Goal: Contribute content

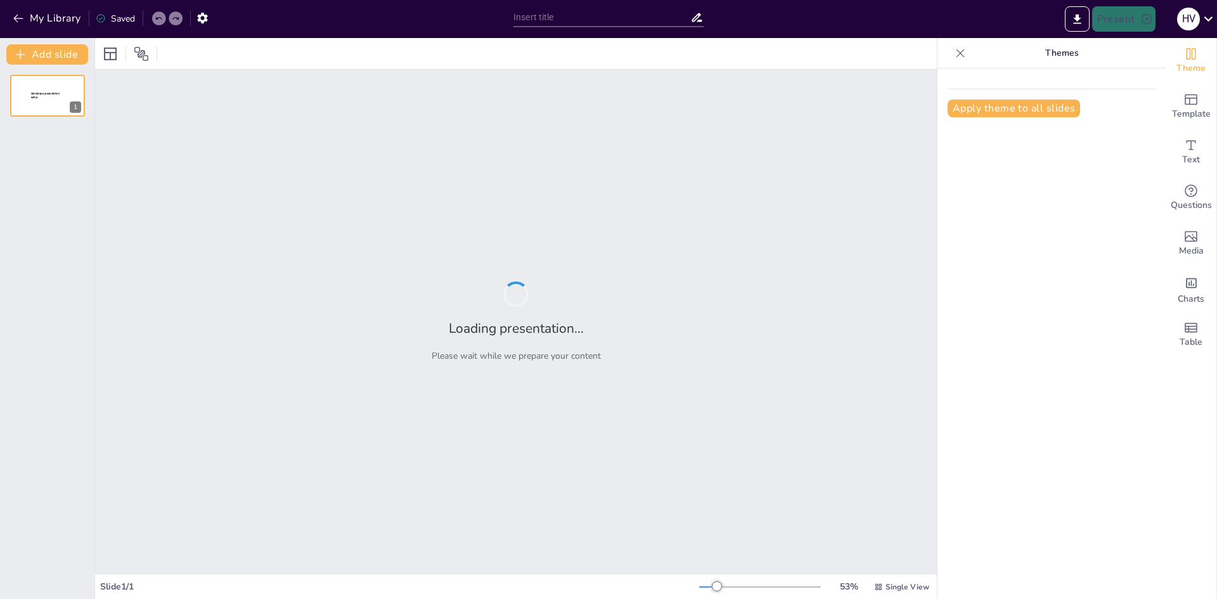
type input "Impacto Cultural y Significado Histórico de los Guerreros de Terracota"
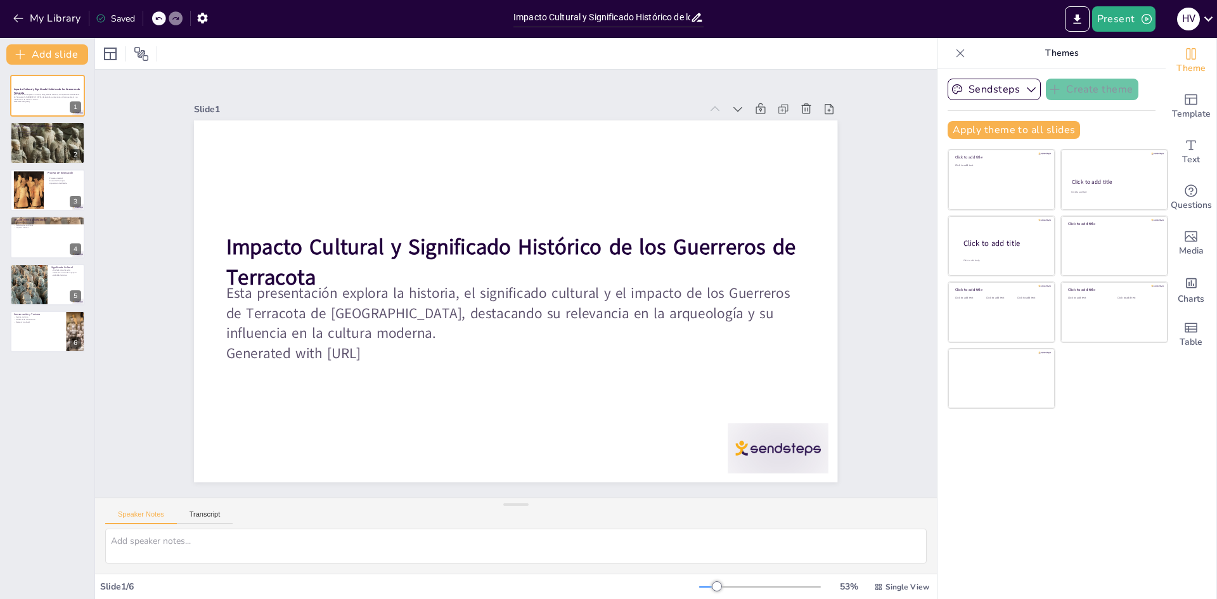
click at [668, 105] on div "Slide 1" at bounding box center [702, 311] width 264 height 445
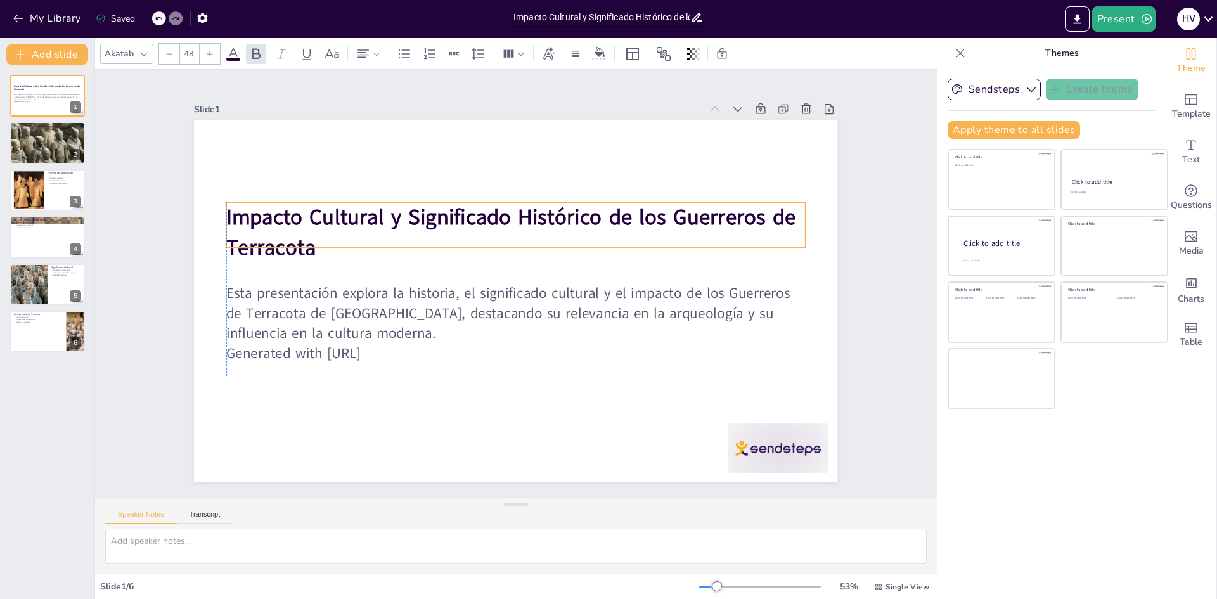
drag, startPoint x: 349, startPoint y: 258, endPoint x: 352, endPoint y: 228, distance: 29.9
click at [352, 228] on p "Impacto Cultural y Significado Histórico de los Guerreros de Terracota" at bounding box center [478, 318] width 432 height 470
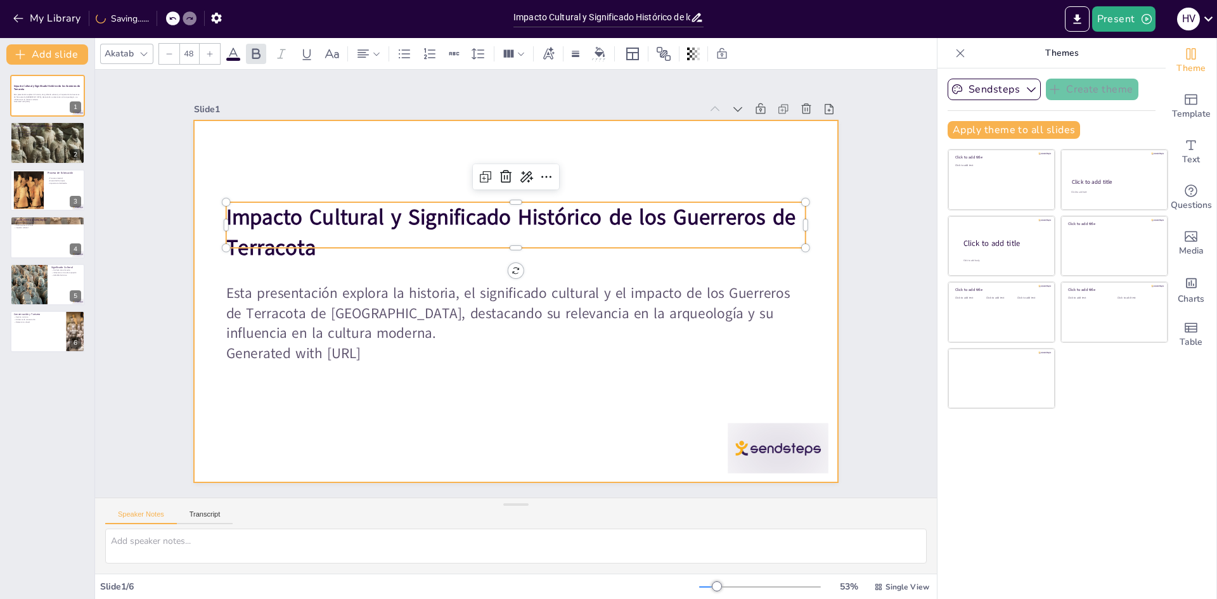
click at [217, 134] on div at bounding box center [508, 267] width 735 height 593
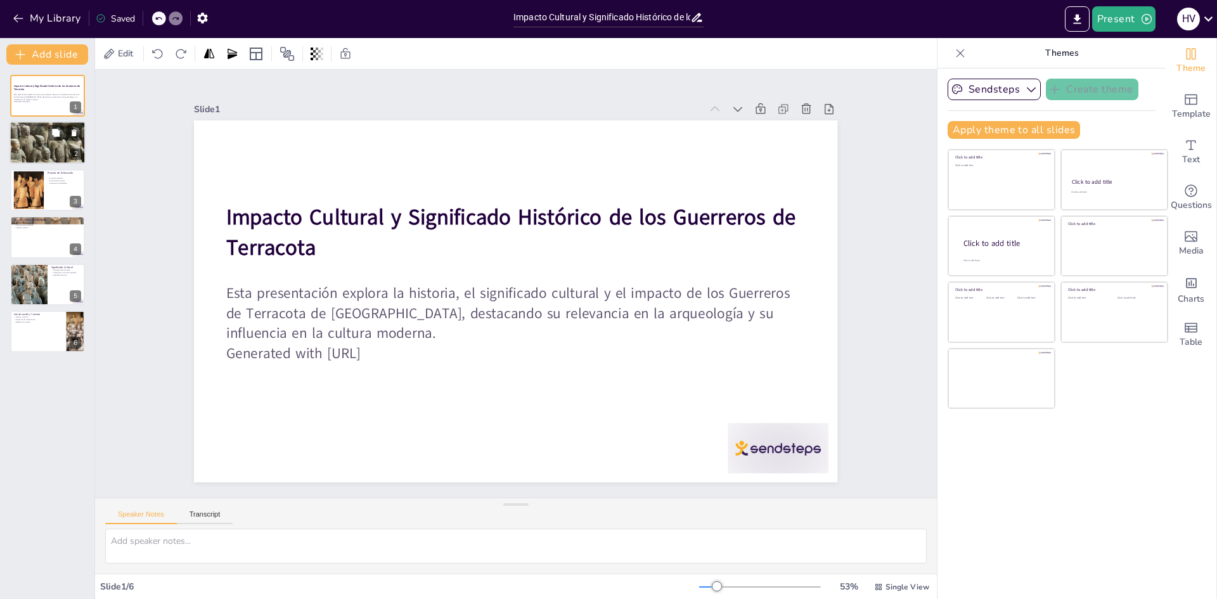
click at [37, 131] on p "Proceso de construcción" at bounding box center [47, 130] width 68 height 3
type textarea "Los Guerreros de Terracota fueron creados como parte de la tumba [PERSON_NAME] …"
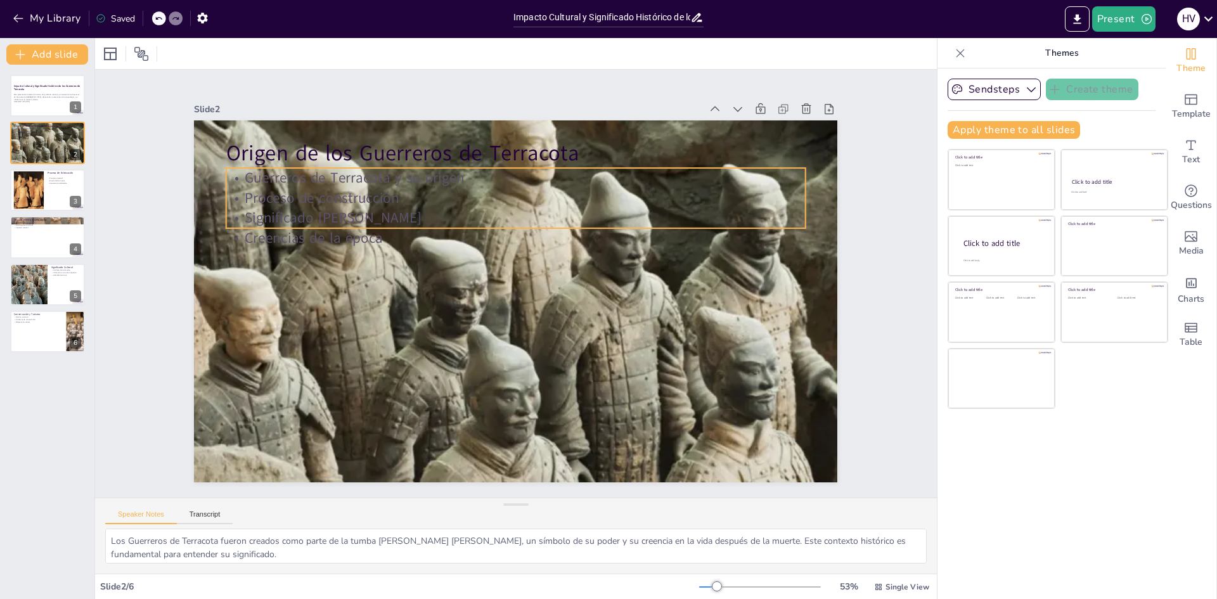
click at [297, 278] on p "Significado [PERSON_NAME]" at bounding box center [529, 348] width 571 height 140
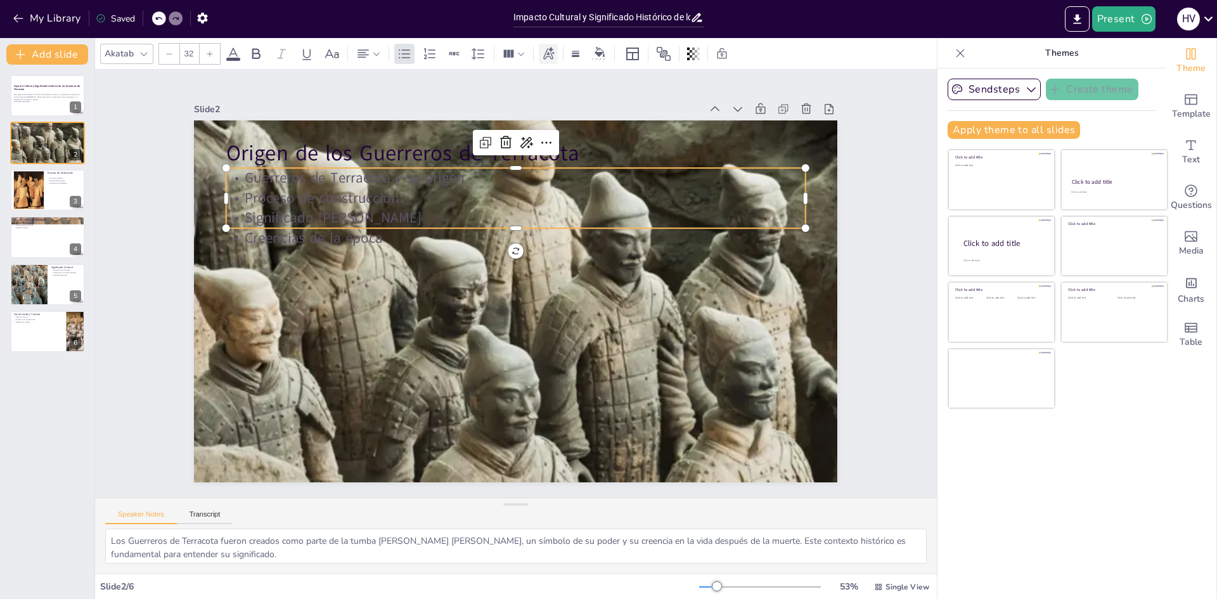
click at [555, 58] on div at bounding box center [548, 54] width 19 height 20
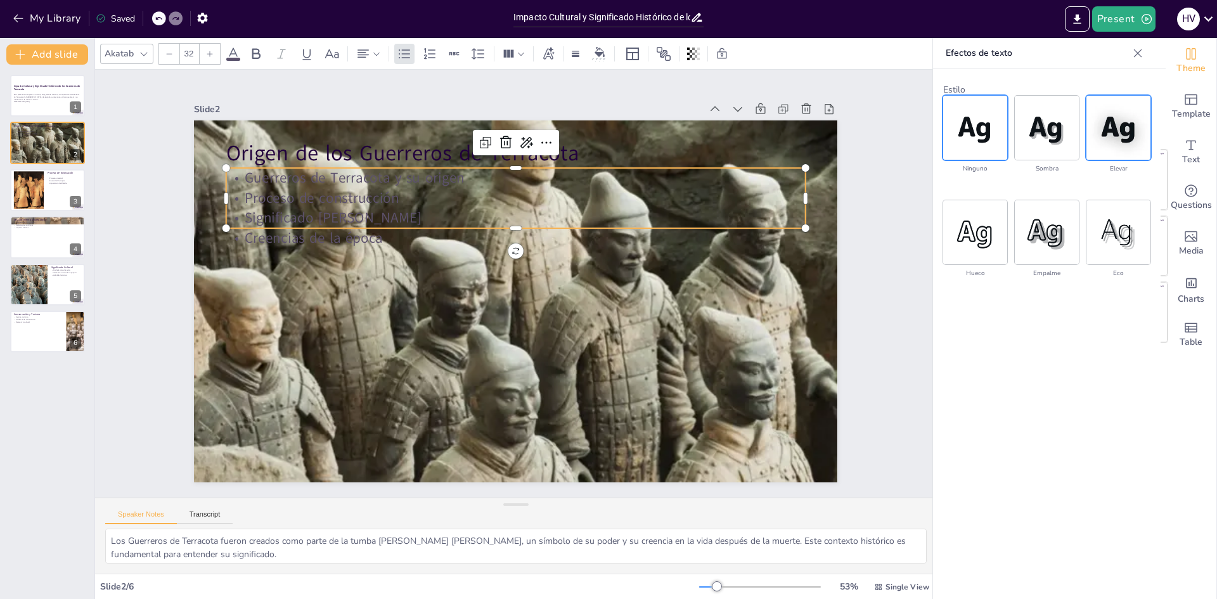
click at [1101, 142] on img at bounding box center [1119, 128] width 64 height 64
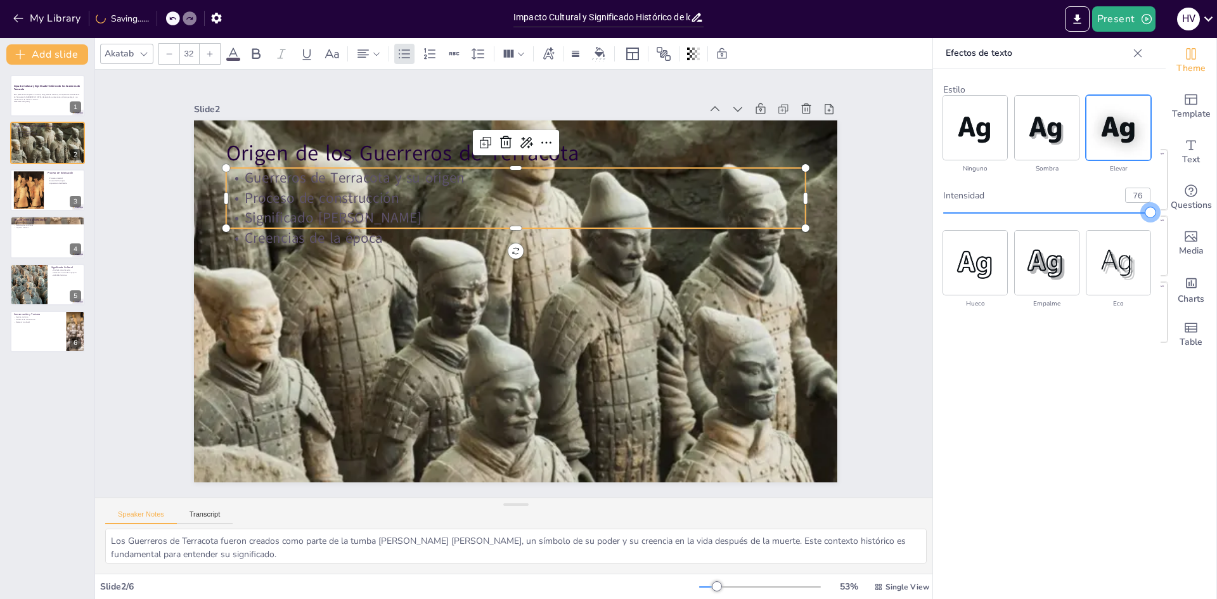
type input "75"
drag, startPoint x: 1056, startPoint y: 216, endPoint x: 1099, endPoint y: 219, distance: 42.6
click at [1099, 219] on div "intensidad 75" at bounding box center [1046, 203] width 207 height 41
click at [909, 143] on div "Slide 1 Impacto Cultural y Significado Histórico de los Guerreros de Terracota …" at bounding box center [516, 283] width 912 height 881
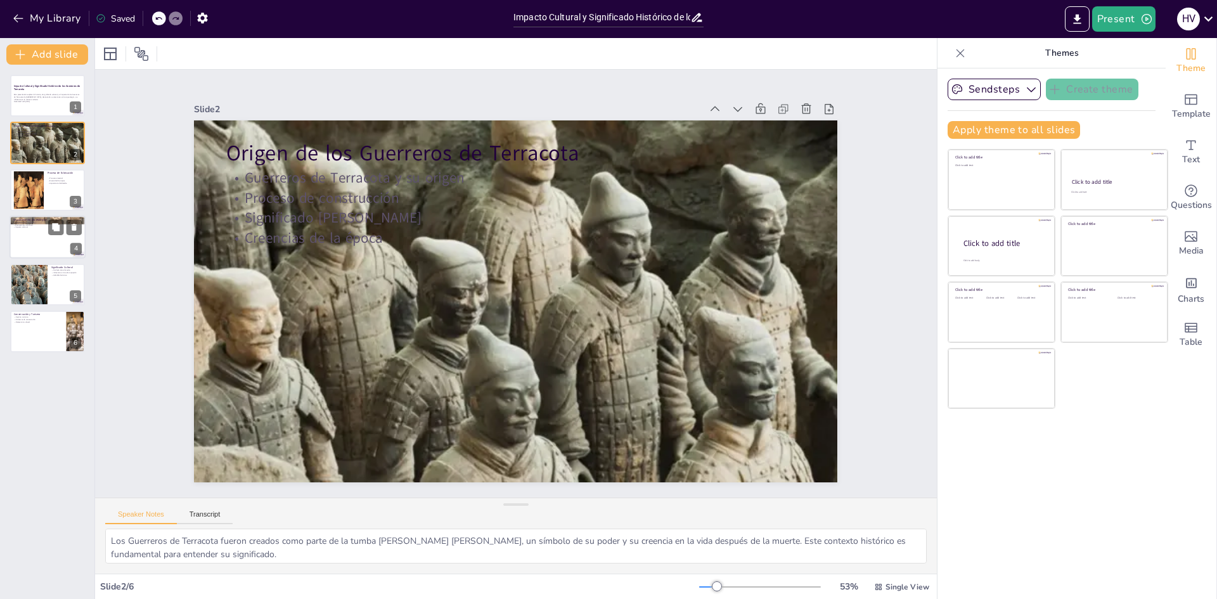
click at [29, 233] on div at bounding box center [48, 237] width 76 height 43
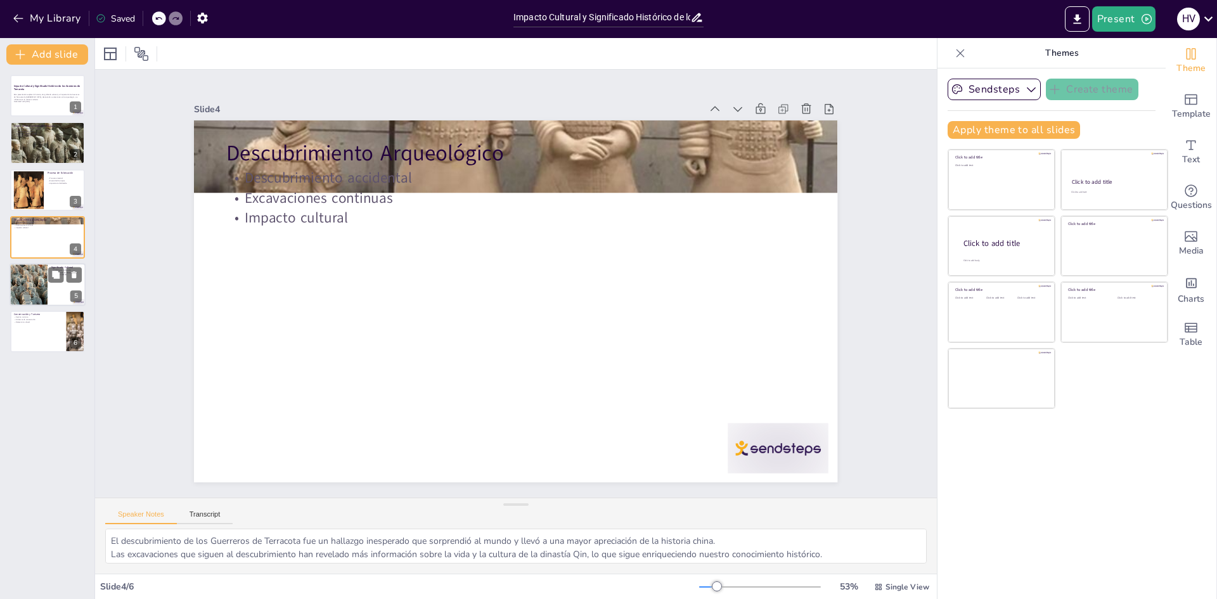
click at [36, 277] on div at bounding box center [28, 284] width 57 height 43
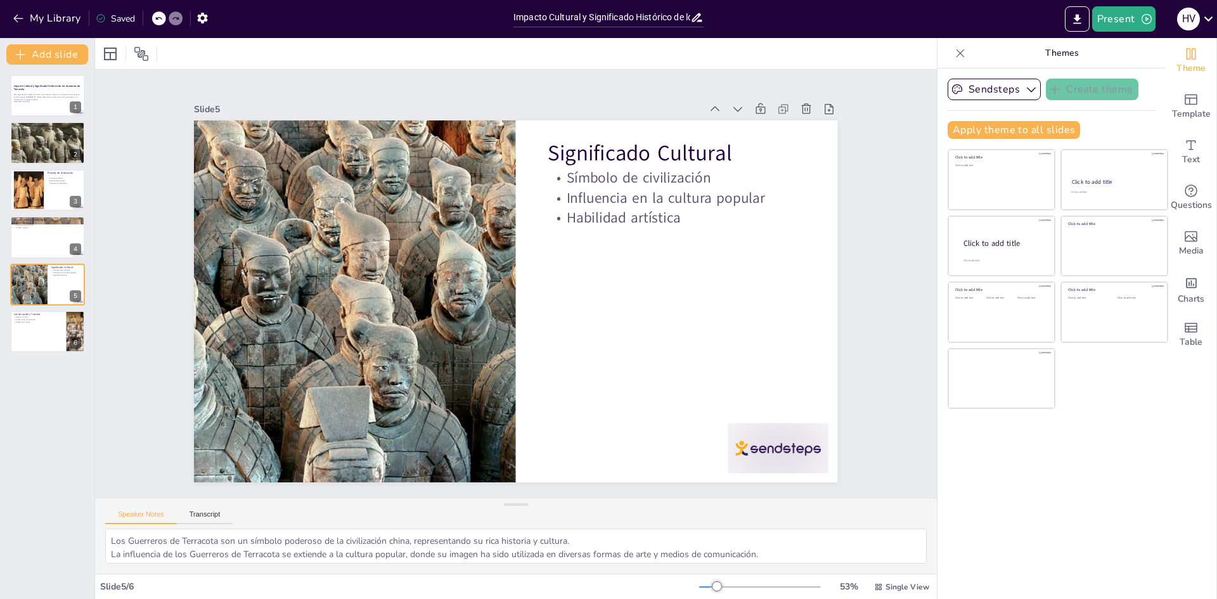
click at [41, 306] on div "Impacto Cultural y Significado Histórico de los Guerreros de Terracota Esta pre…" at bounding box center [47, 214] width 94 height 278
click at [39, 330] on div at bounding box center [48, 331] width 76 height 43
type textarea "Los Guerreros de [GEOGRAPHIC_DATA] se han convertido en un destino turístico im…"
